Goal: Use online tool/utility

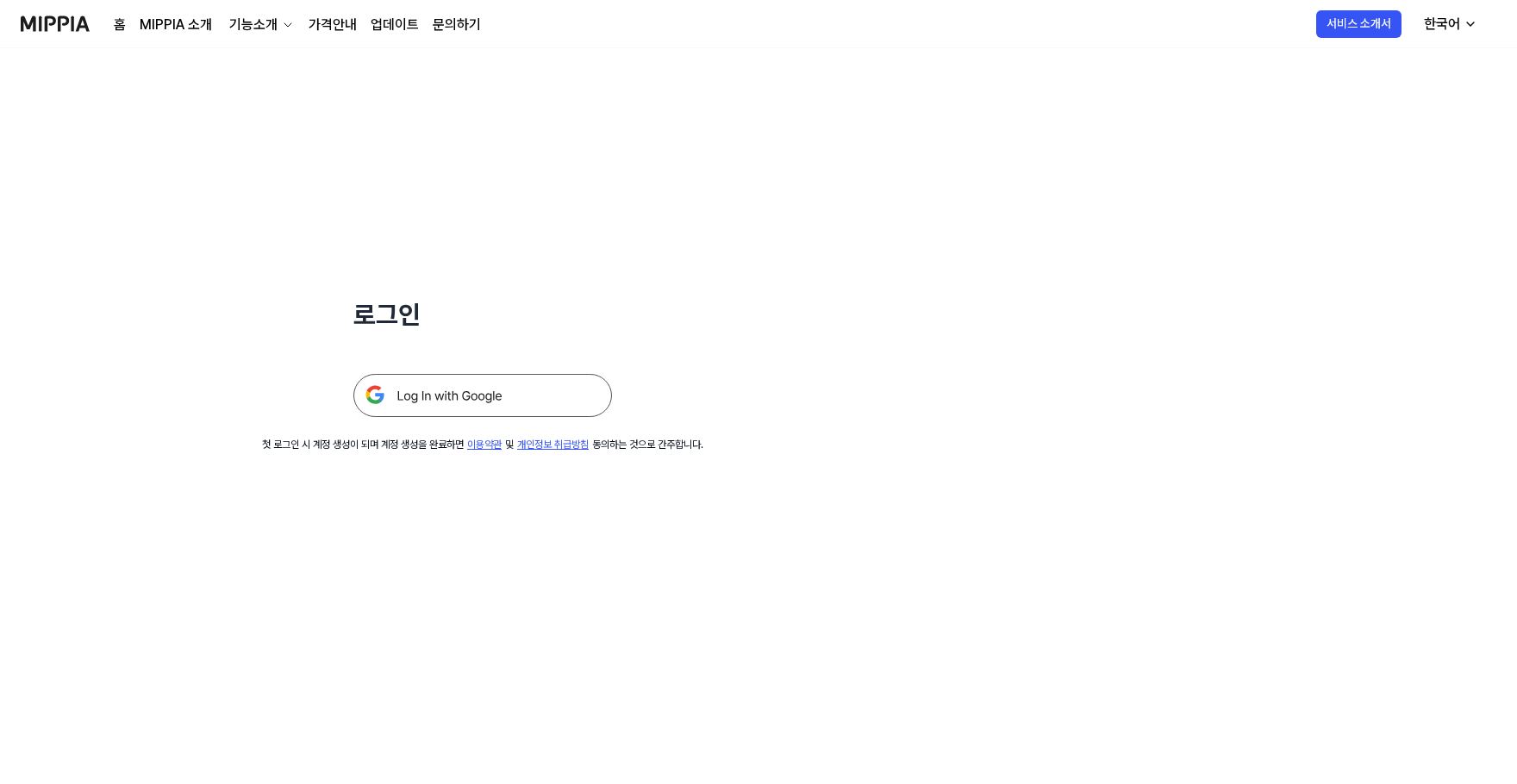
click at [505, 392] on img at bounding box center [483, 396] width 259 height 43
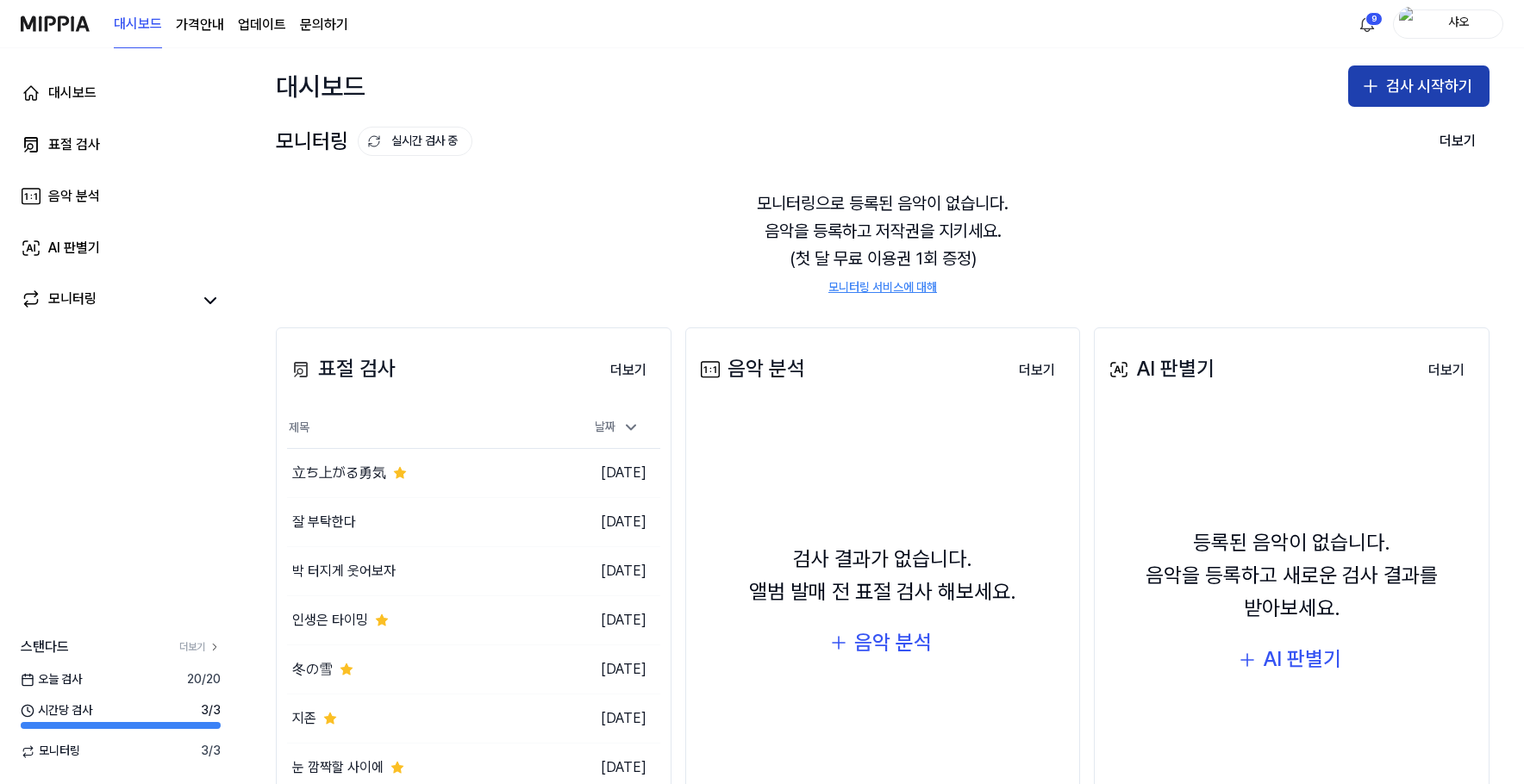
click at [1389, 86] on button "검사 시작하기" at bounding box center [1419, 86] width 142 height 41
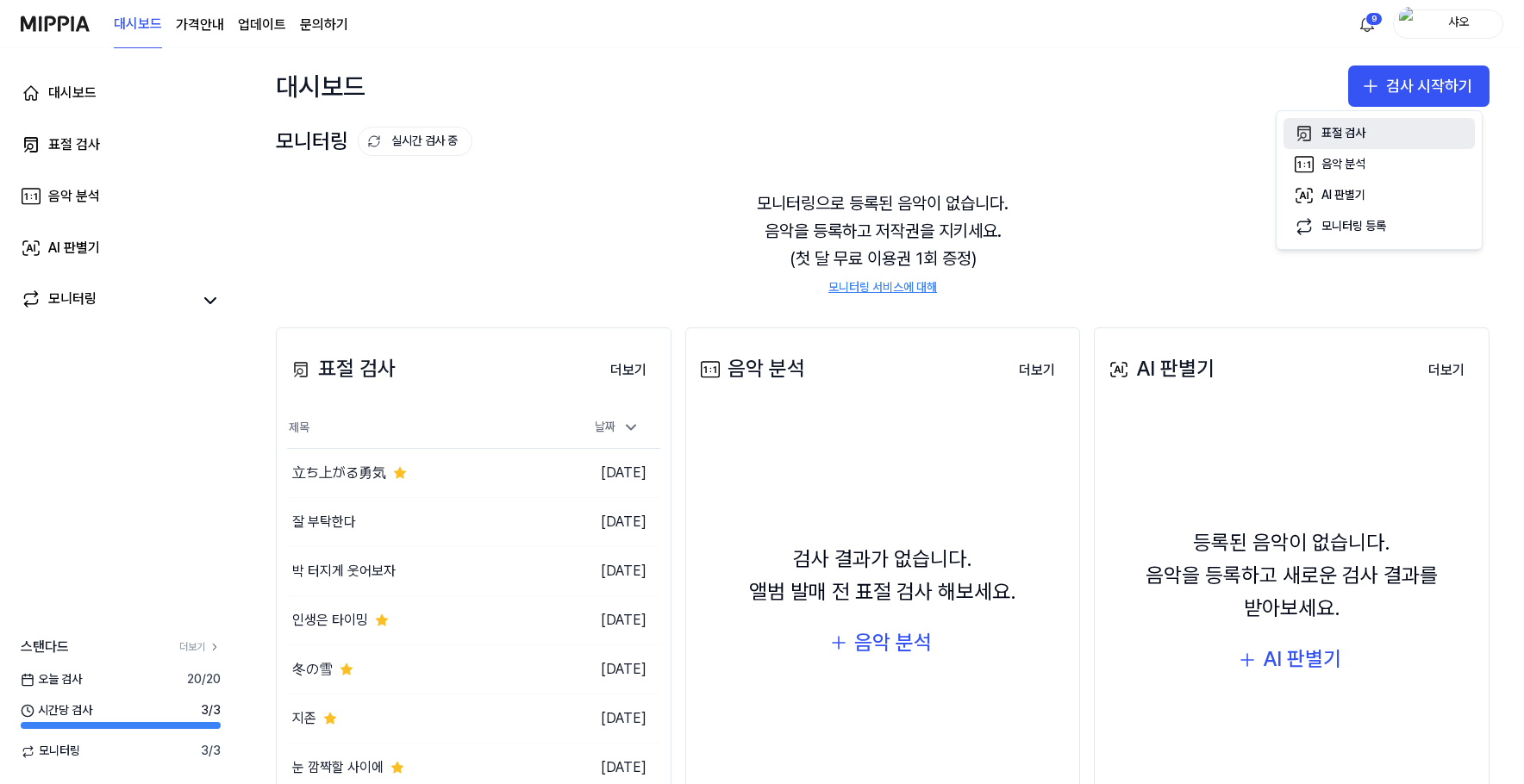
click at [1338, 135] on div "표절 검사" at bounding box center [1343, 134] width 44 height 17
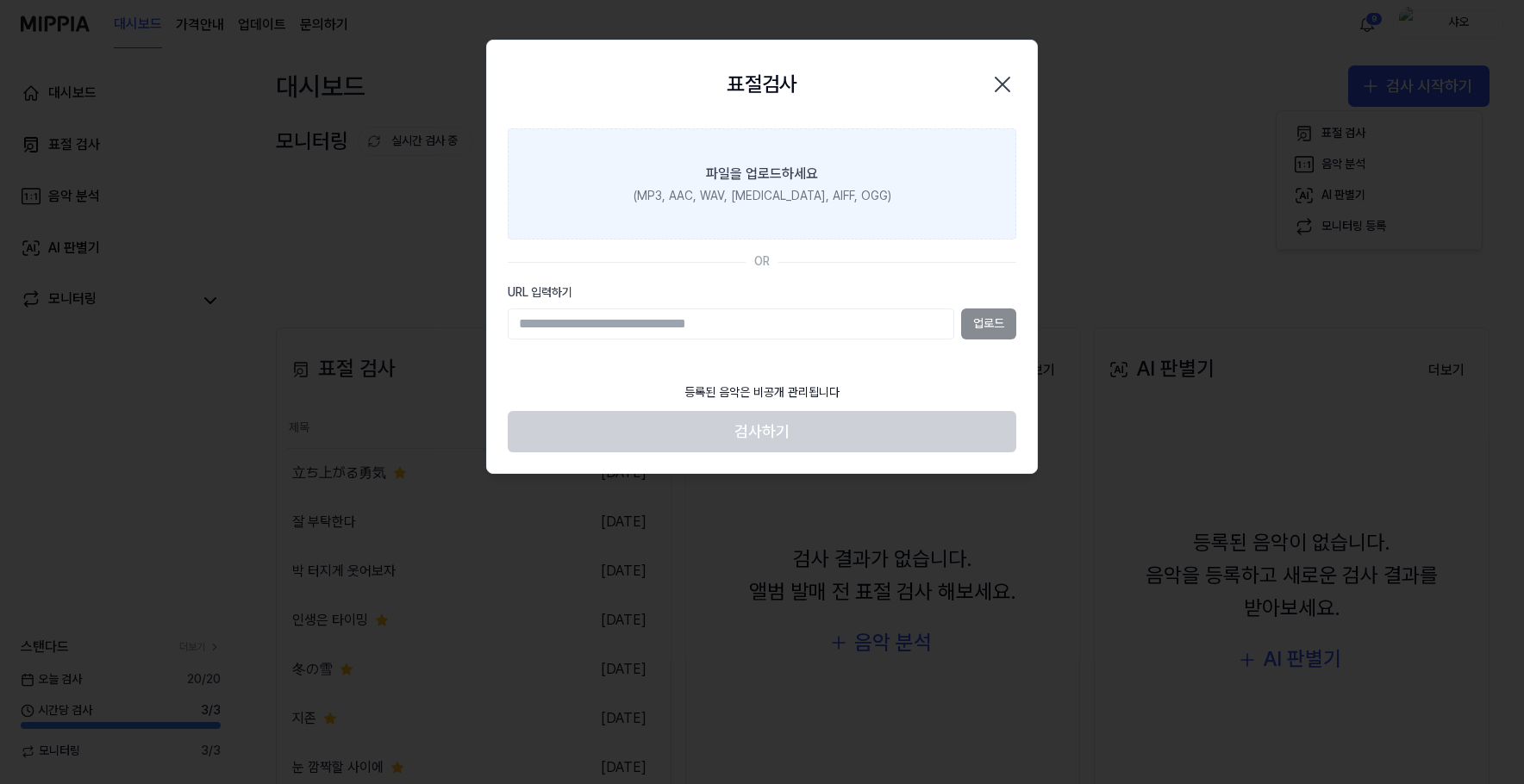
click at [819, 171] on label "파일을 업로드하세요 (MP3, AAC, WAV, [MEDICAL_DATA], AIFF, OGG)" at bounding box center [761, 185] width 508 height 112
click at [0, 0] on input "파일을 업로드하세요 (MP3, AAC, WAV, [MEDICAL_DATA], AIFF, OGG)" at bounding box center [0, 0] width 0 height 0
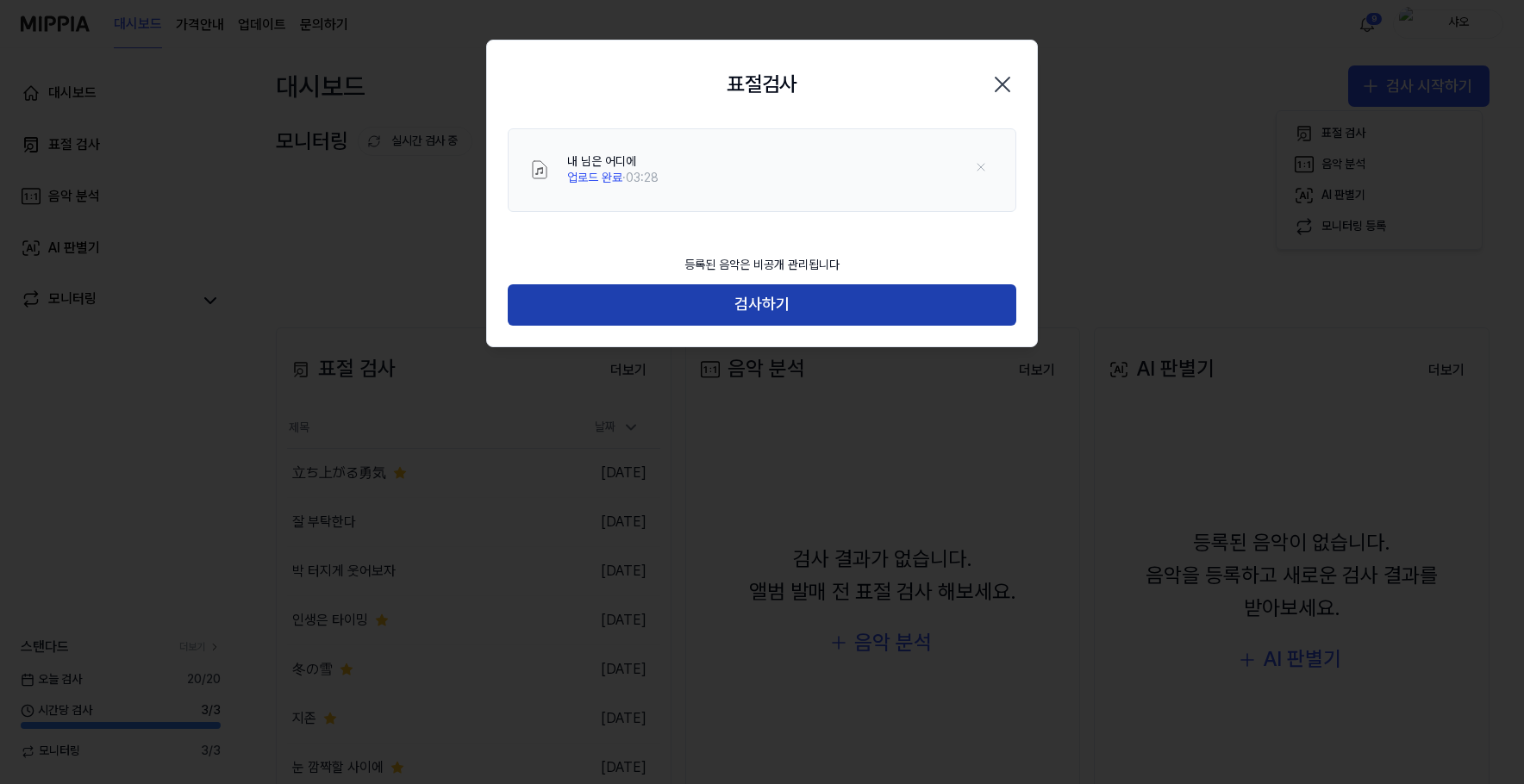
click at [855, 302] on button "검사하기" at bounding box center [761, 305] width 508 height 41
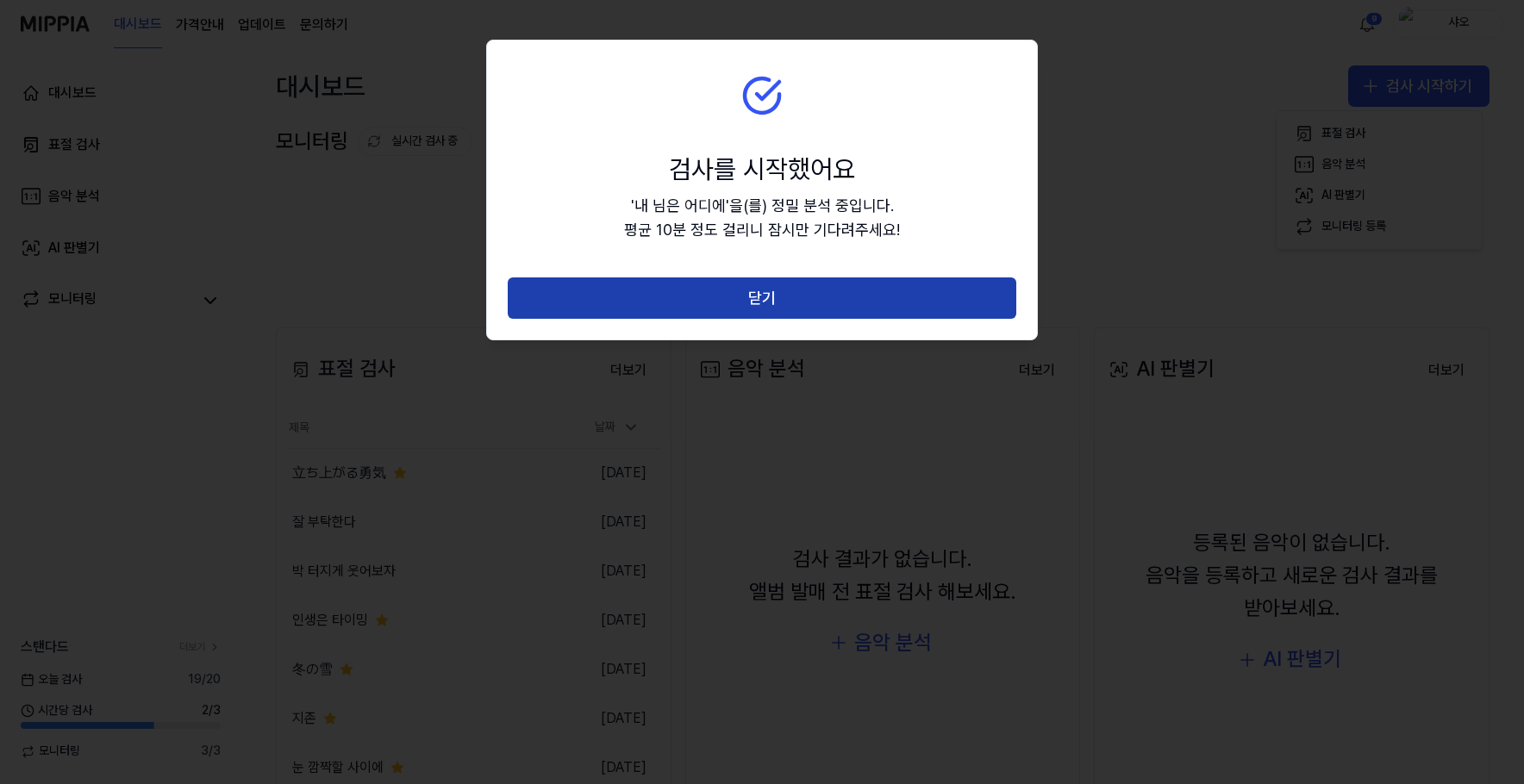
click at [899, 303] on button "닫기" at bounding box center [761, 298] width 508 height 41
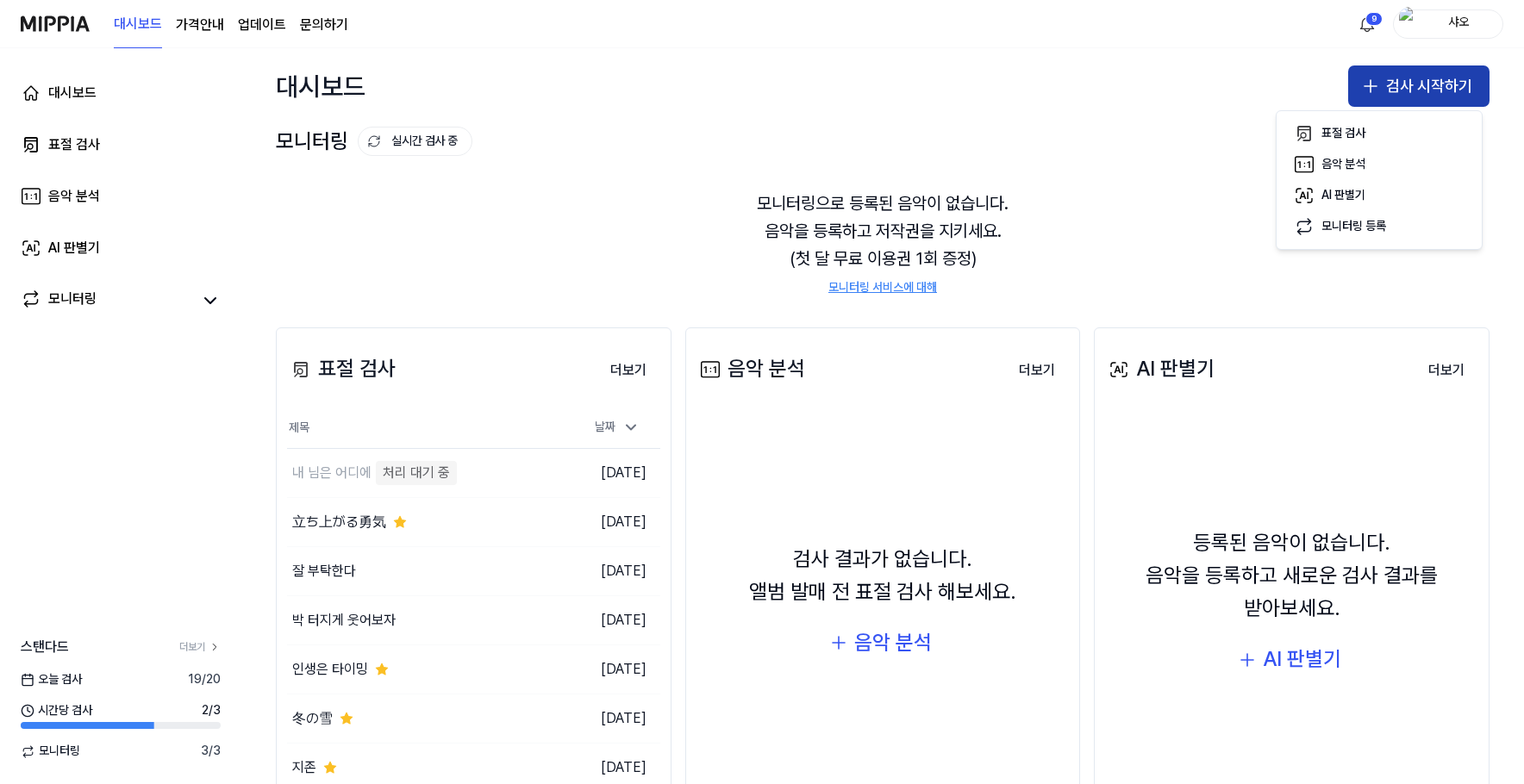
click at [1376, 79] on button "검사 시작하기" at bounding box center [1419, 86] width 142 height 41
click at [1378, 86] on button "검사 시작하기" at bounding box center [1419, 86] width 142 height 41
click at [1363, 129] on div "표절 검사" at bounding box center [1343, 134] width 44 height 17
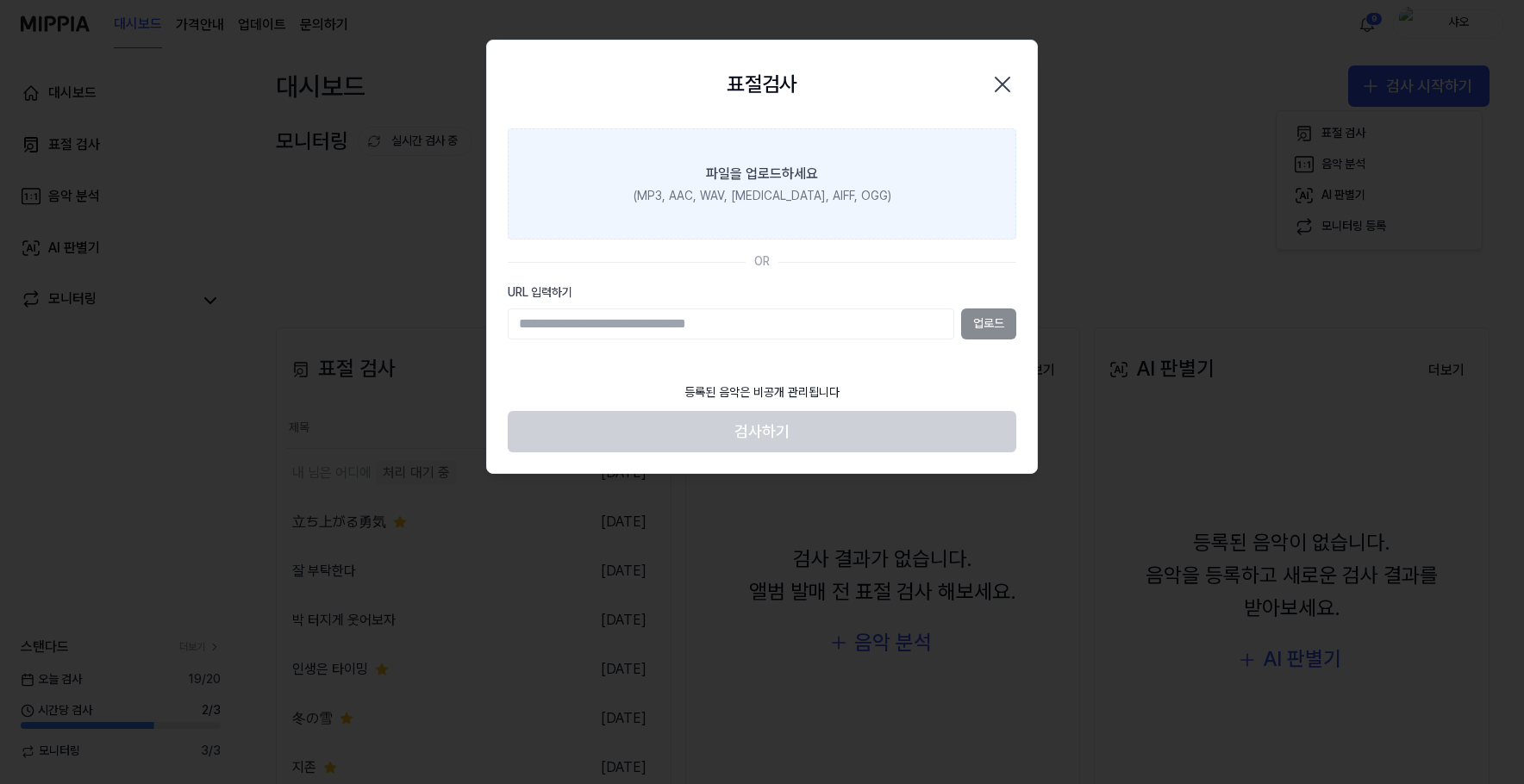
click at [837, 204] on div "(MP3, AAC, WAV, [MEDICAL_DATA], AIFF, OGG)" at bounding box center [762, 197] width 258 height 17
click at [0, 0] on input "파일을 업로드하세요 (MP3, AAC, WAV, [MEDICAL_DATA], AIFF, OGG)" at bounding box center [0, 0] width 0 height 0
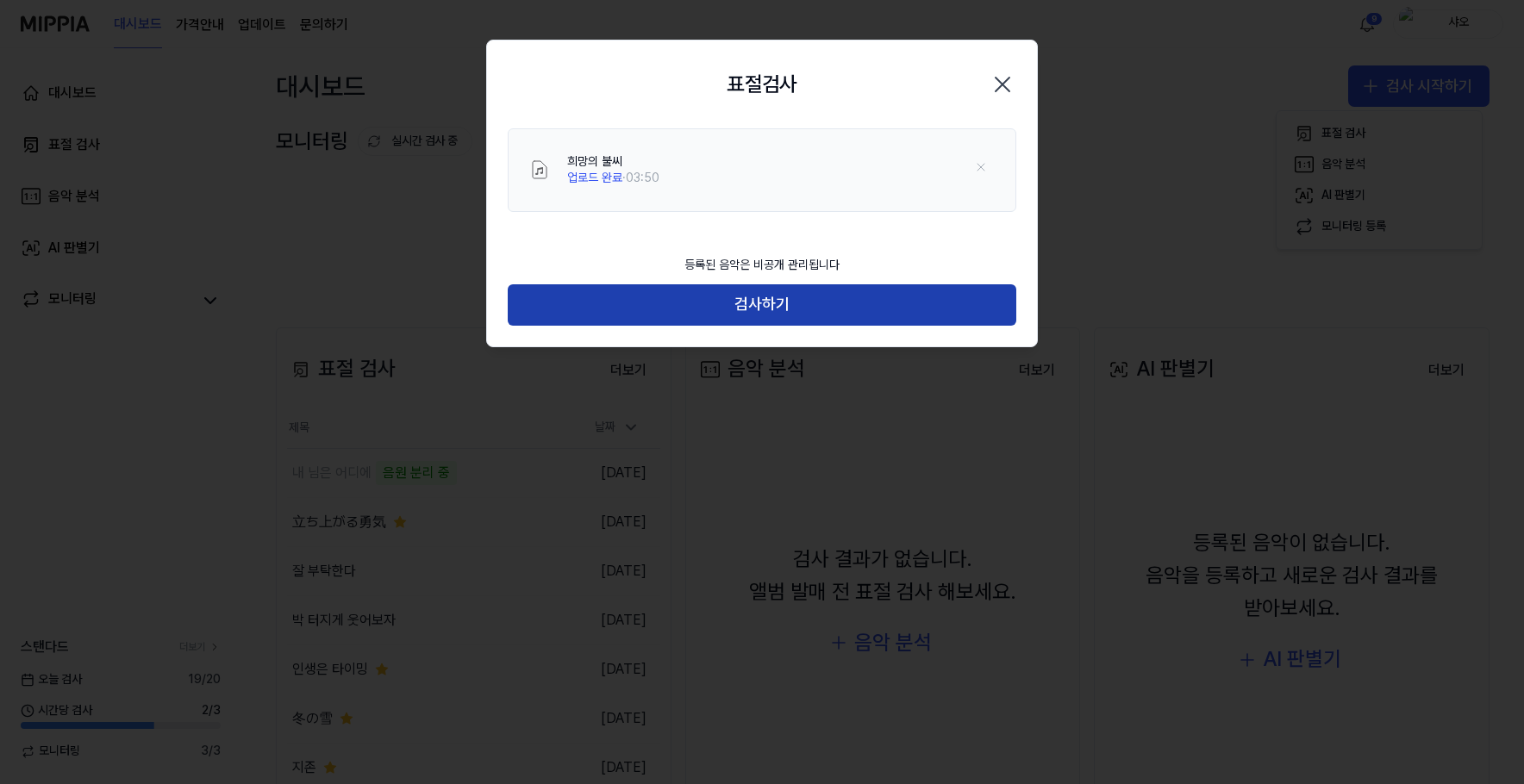
click at [862, 302] on button "검사하기" at bounding box center [761, 305] width 508 height 41
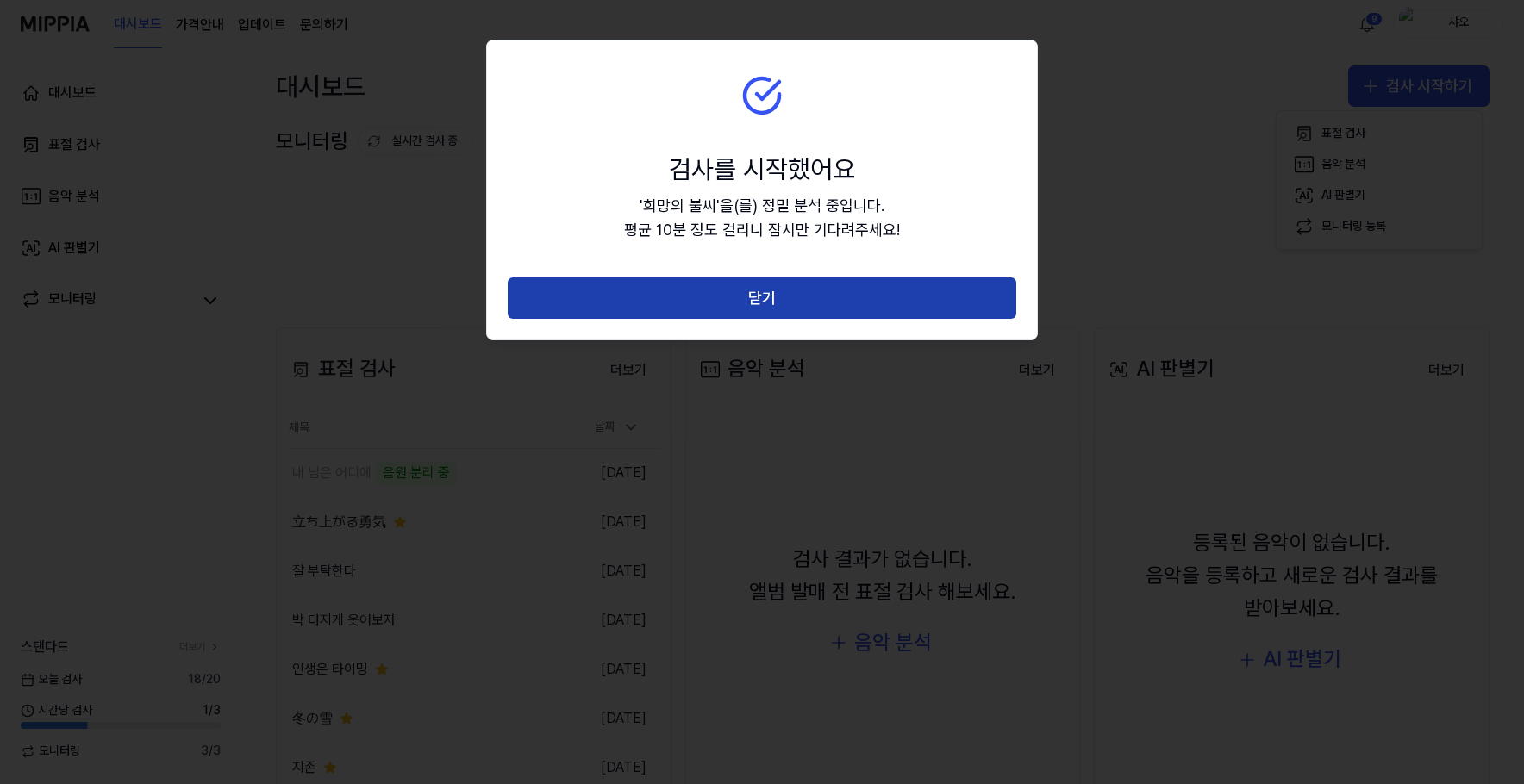
click at [967, 307] on button "닫기" at bounding box center [761, 298] width 508 height 41
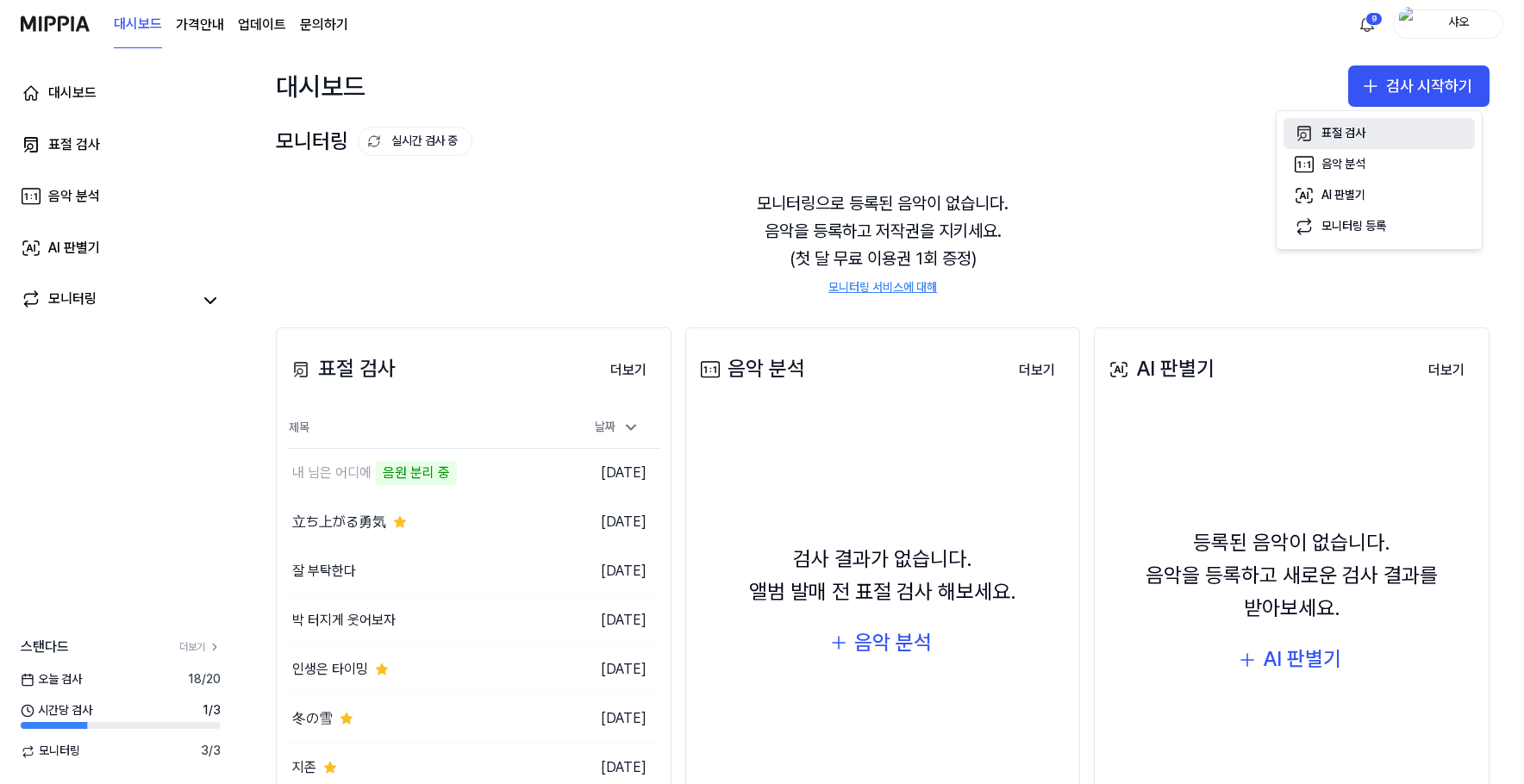
click at [1359, 120] on button "표절 검사" at bounding box center [1380, 134] width 192 height 31
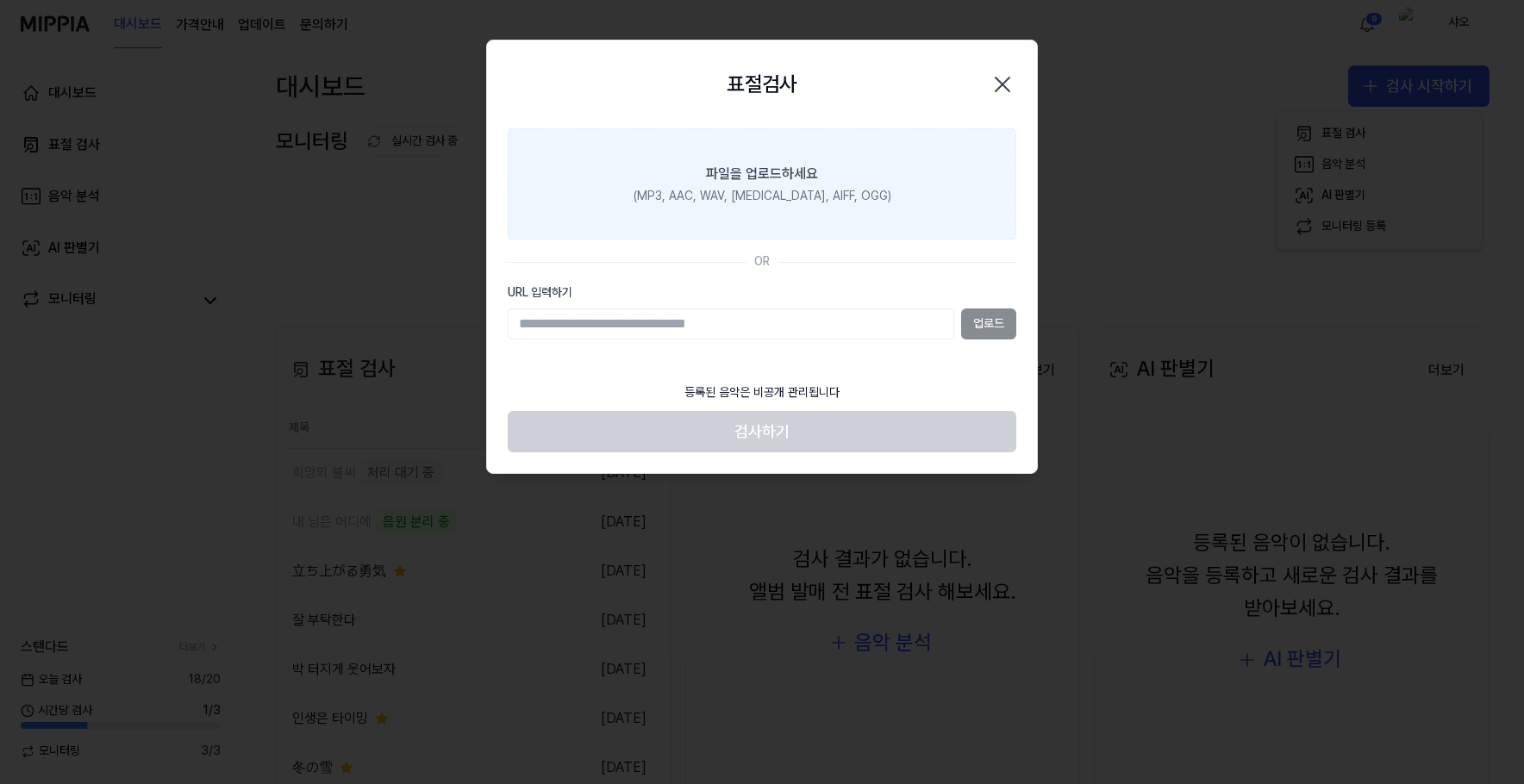
click at [840, 186] on label "파일을 업로드하세요 (MP3, AAC, WAV, [MEDICAL_DATA], AIFF, OGG)" at bounding box center [761, 185] width 508 height 112
click at [0, 0] on input "파일을 업로드하세요 (MP3, AAC, WAV, [MEDICAL_DATA], AIFF, OGG)" at bounding box center [0, 0] width 0 height 0
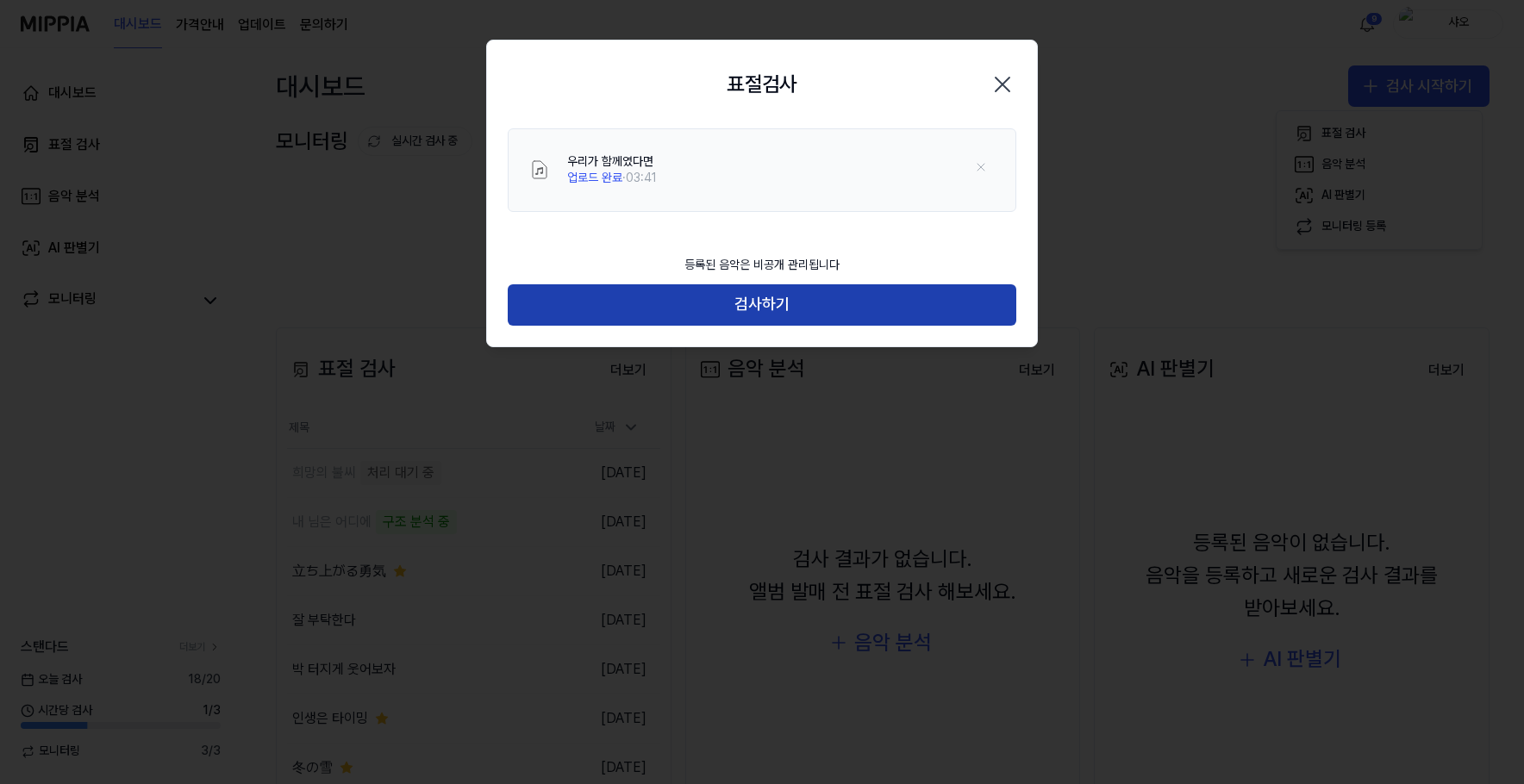
click at [870, 312] on button "검사하기" at bounding box center [761, 305] width 508 height 41
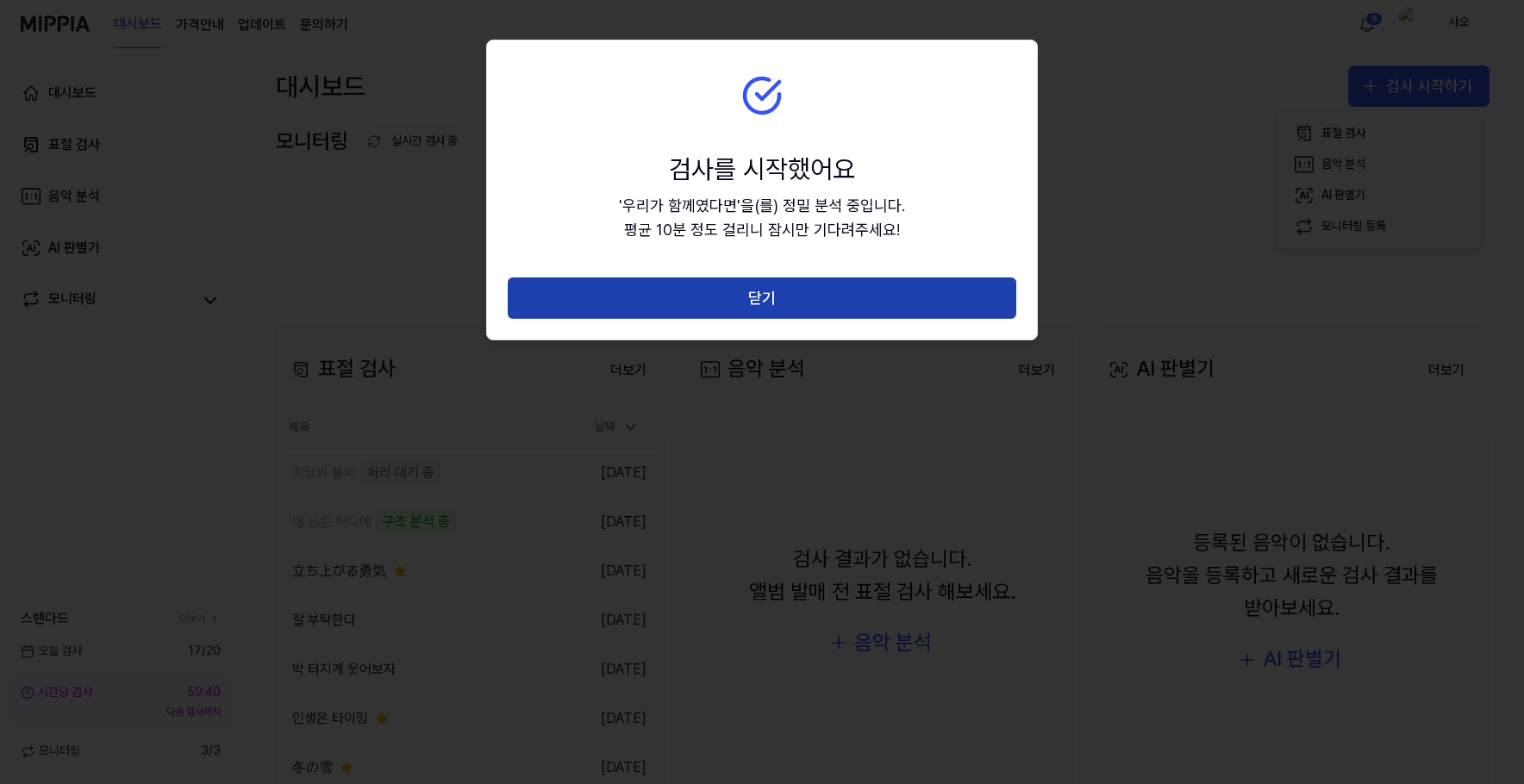
click at [874, 305] on button "닫기" at bounding box center [761, 298] width 508 height 41
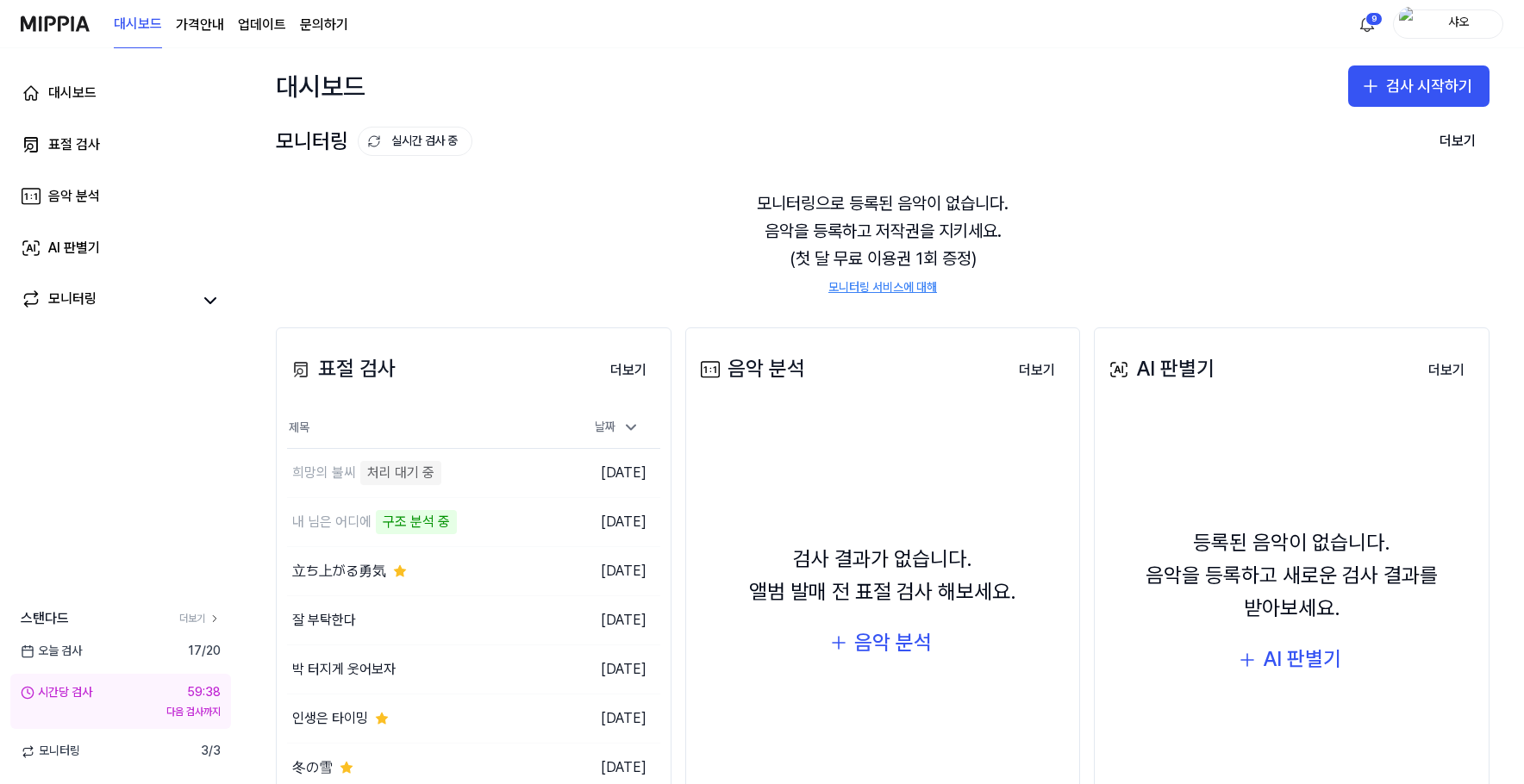
click at [736, 273] on div "모니터링으로 등록된 음악이 없습니다. 음악을 등록하고 저작권을 지키세요. (첫 달 무료 이용권 1회 증정) 모니터링 서비스에 대해" at bounding box center [883, 243] width 1214 height 148
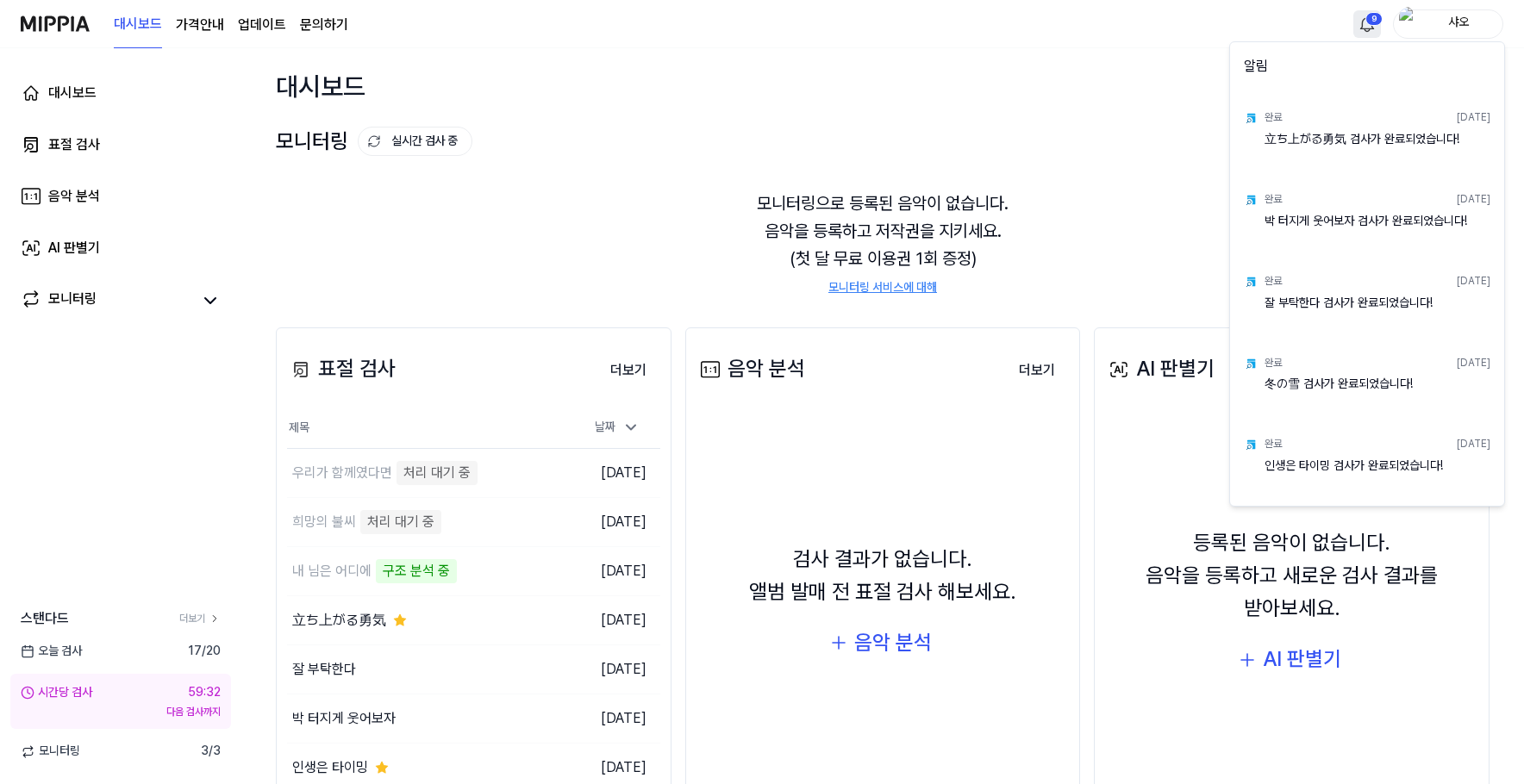
click at [1353, 26] on html "대시보드 가격안내 업데이트 문의하기 9 샤오 대시보드 표절 검사 음악 분석 AI 판별기 모니터링 스탠다드 더보기 [DATE] 검사 17 / 2…" at bounding box center [762, 392] width 1524 height 784
click at [1353, 26] on html "대시보드 가격안내 업데이트 문의하기 샤오 대시보드 표절 검사 음악 분석 AI 판별기 모니터링 스탠다드 더보기 [DATE] 검사 17 / 20 …" at bounding box center [762, 392] width 1524 height 784
